Goal: Task Accomplishment & Management: Complete application form

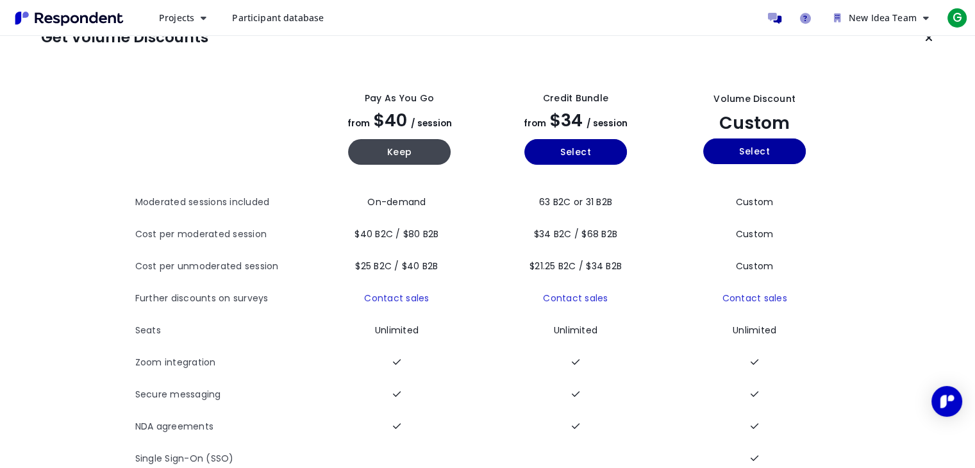
scroll to position [32, 0]
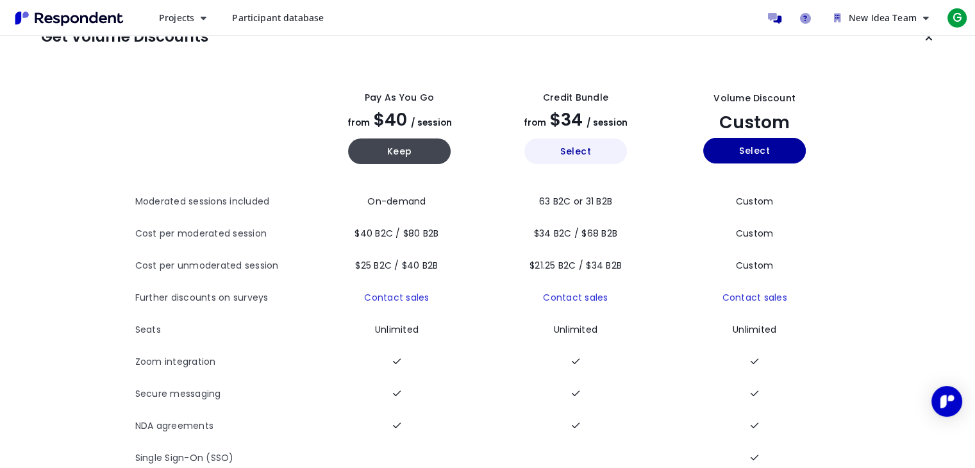
click at [581, 147] on button "Select" at bounding box center [576, 151] width 103 height 26
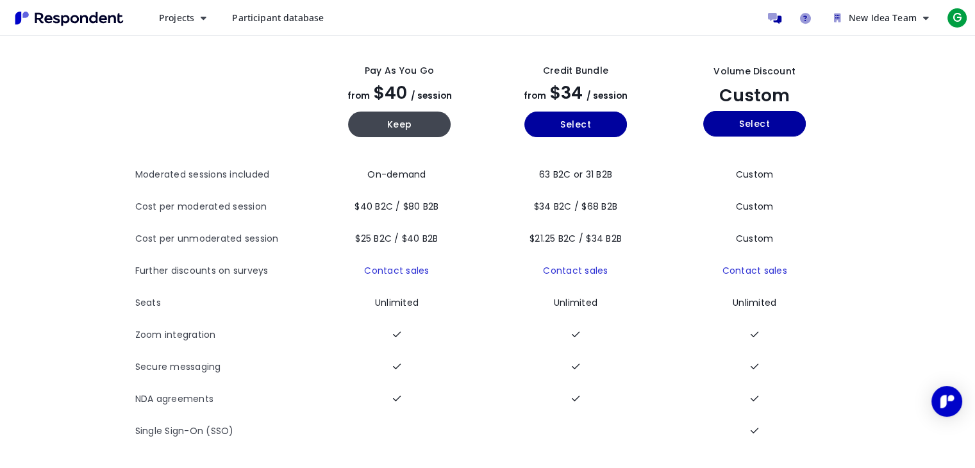
scroll to position [20, 0]
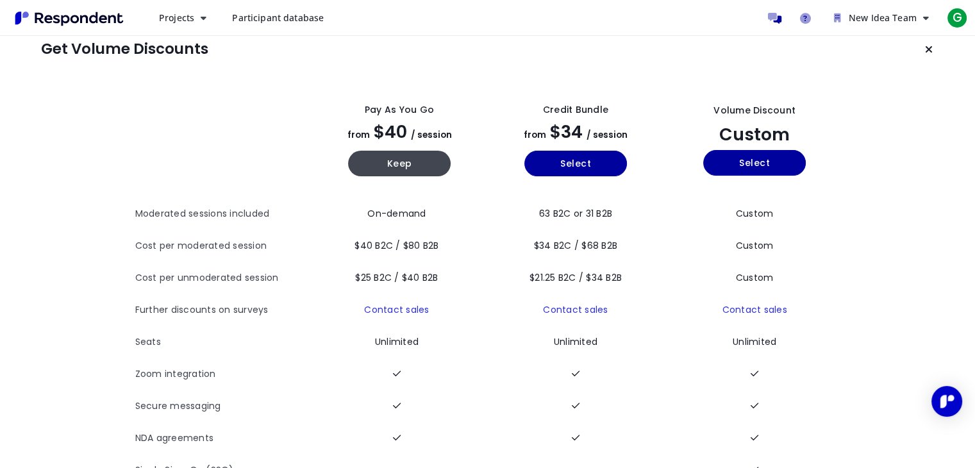
click at [262, 21] on span "Participant database" at bounding box center [278, 18] width 92 height 12
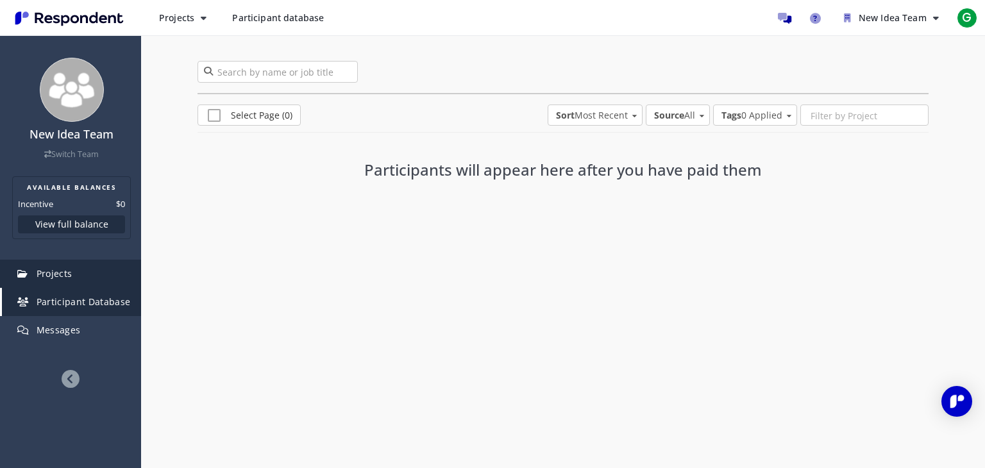
click at [56, 274] on span "Projects" at bounding box center [55, 273] width 36 height 12
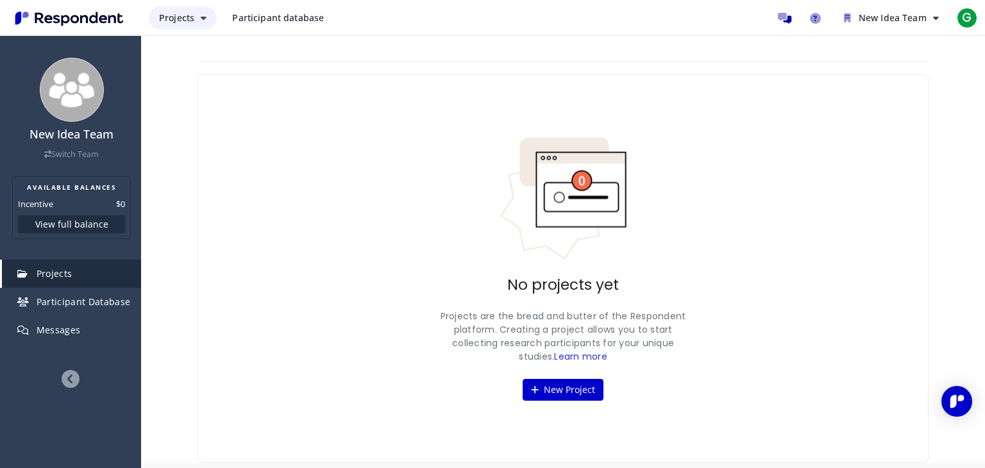
click at [203, 17] on icon "Main navigation" at bounding box center [204, 17] width 6 height 9
click at [581, 383] on md-backdrop at bounding box center [492, 234] width 985 height 468
click at [575, 383] on button "New Project" at bounding box center [563, 390] width 81 height 22
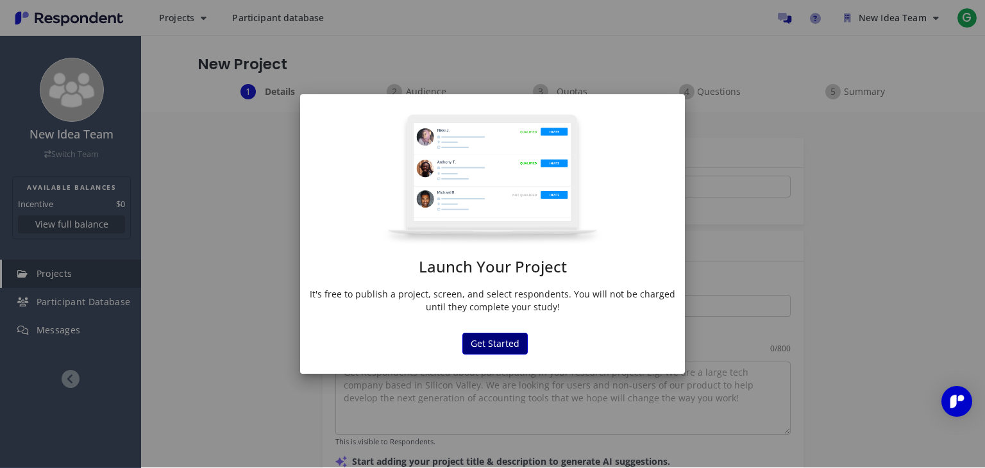
click at [488, 340] on button "Get Started" at bounding box center [494, 344] width 65 height 22
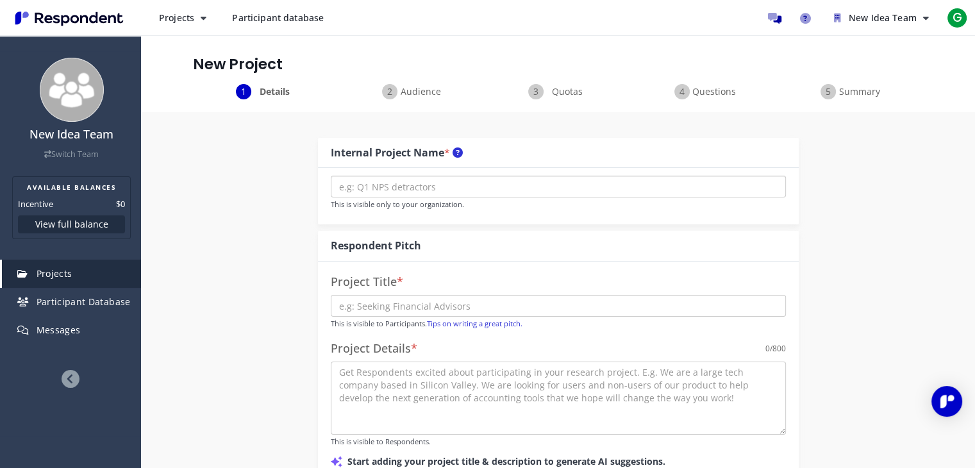
click at [405, 189] on input "text" at bounding box center [558, 187] width 455 height 22
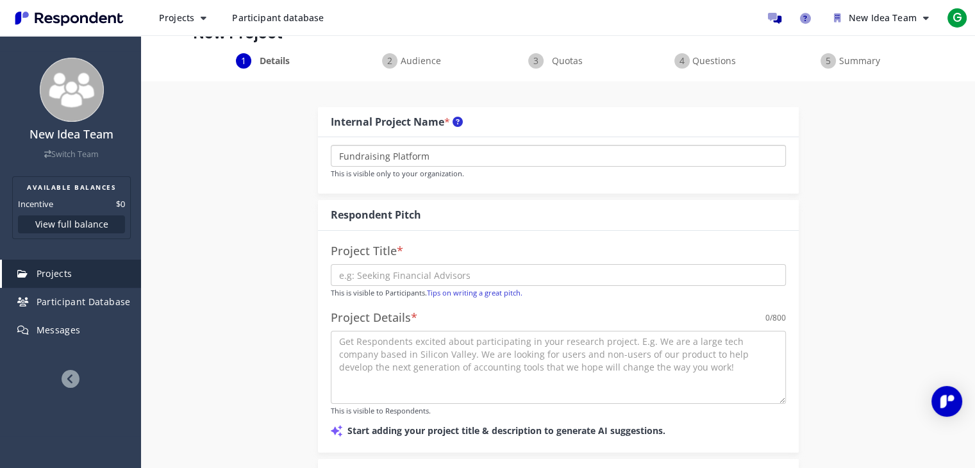
scroll to position [32, 0]
type input "Fundraising Platform"
click at [410, 267] on input "text" at bounding box center [558, 274] width 455 height 22
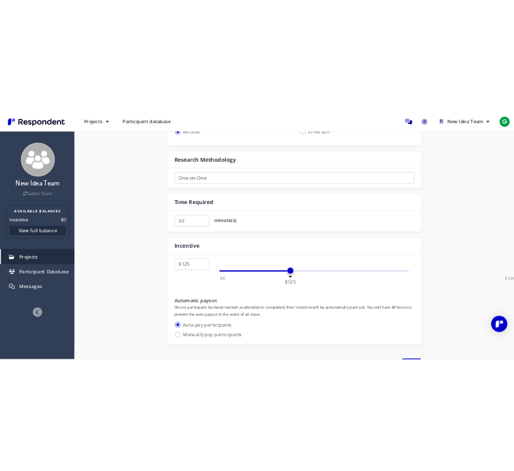
scroll to position [569, 0]
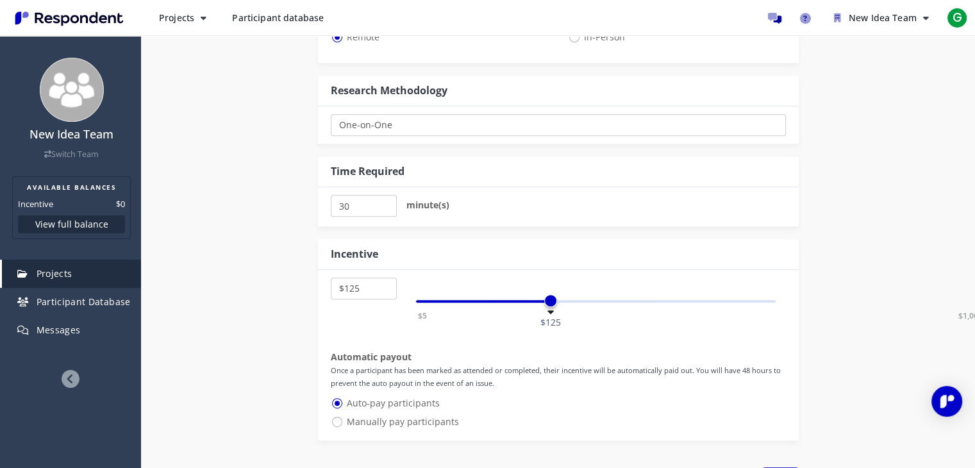
type input "Seeking"
